Goal: Information Seeking & Learning: Learn about a topic

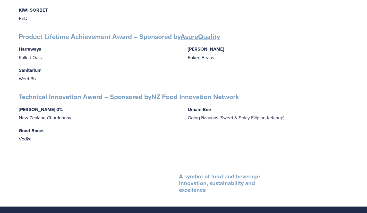
scroll to position [820, 0]
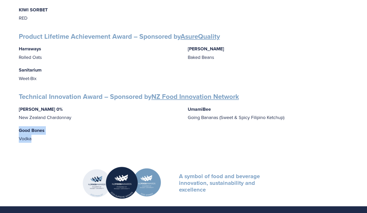
drag, startPoint x: 20, startPoint y: 121, endPoint x: 39, endPoint y: 128, distance: 20.2
click at [39, 128] on p "Good Bones Vodka" at bounding box center [99, 134] width 161 height 16
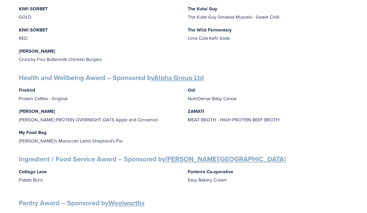
scroll to position [467, 0]
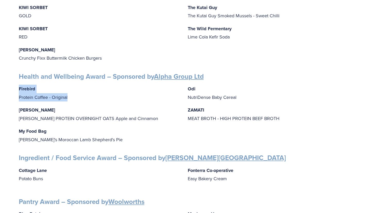
drag, startPoint x: 18, startPoint y: 84, endPoint x: 69, endPoint y: 95, distance: 52.5
click at [69, 95] on div "Finalists PEOPLE AWARDS Emerging Talent: Food Science and Technology – Sponsore…" at bounding box center [183, 65] width 339 height 862
click at [69, 95] on div "Firebird Protein Coffee - Original FULLER FULLER PROTEIN OVERNIGHT OATS Apple a…" at bounding box center [184, 114] width 330 height 59
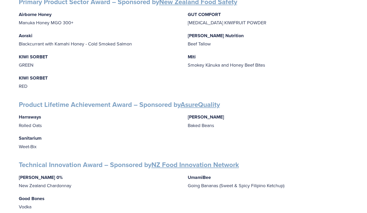
scroll to position [753, 0]
click at [105, 119] on p "Harraways Rolled Oats" at bounding box center [99, 120] width 161 height 16
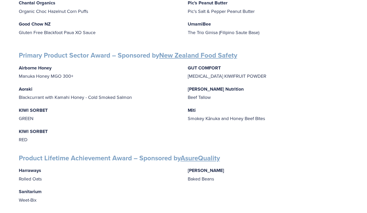
scroll to position [696, 0]
